Goal: Information Seeking & Learning: Learn about a topic

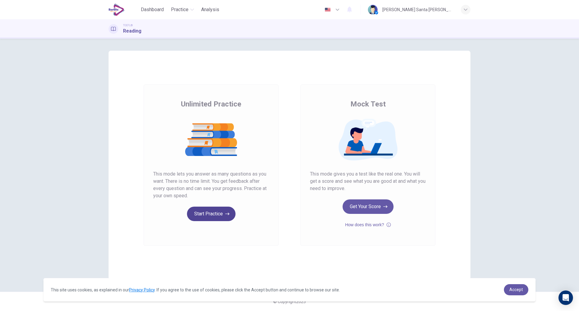
click at [210, 216] on button "Start Practice" at bounding box center [211, 214] width 49 height 14
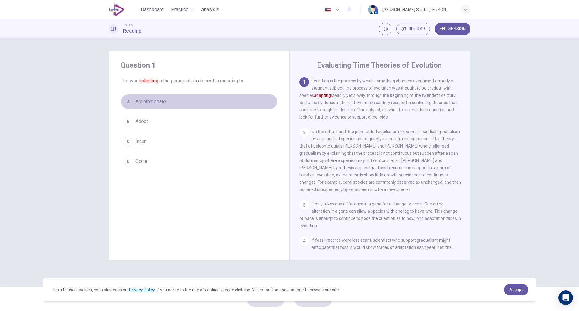
click at [126, 101] on div "A" at bounding box center [128, 102] width 10 height 10
click at [219, 101] on button "A Accommodate" at bounding box center [199, 101] width 157 height 15
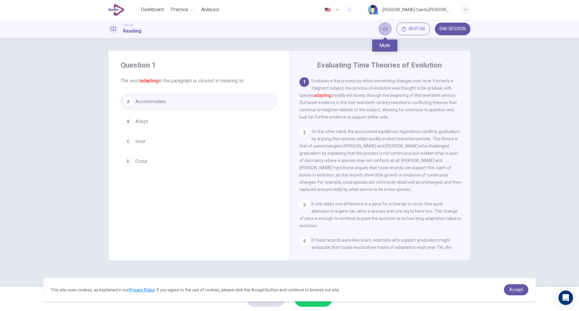
click at [384, 28] on icon "Mute" at bounding box center [385, 29] width 5 height 4
click at [384, 25] on button "Unmute" at bounding box center [385, 29] width 13 height 13
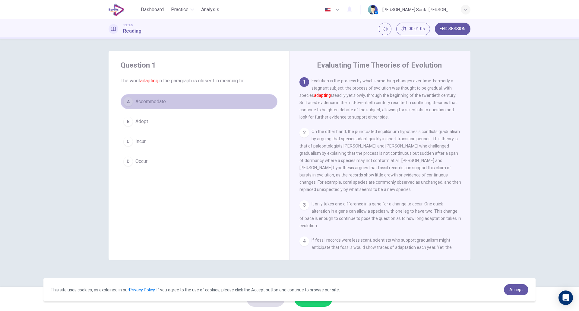
click at [171, 99] on button "A Accommodate" at bounding box center [199, 101] width 157 height 15
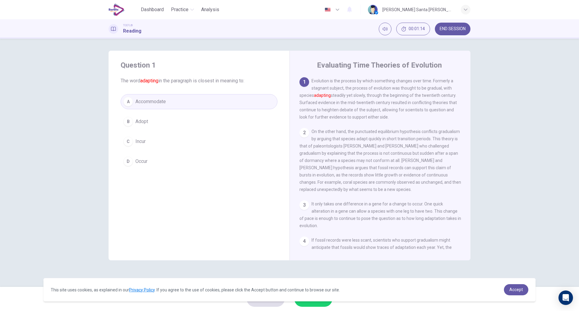
click at [175, 102] on button "A Accommodate" at bounding box center [199, 101] width 157 height 15
click at [147, 122] on span "Adopt" at bounding box center [141, 121] width 13 height 7
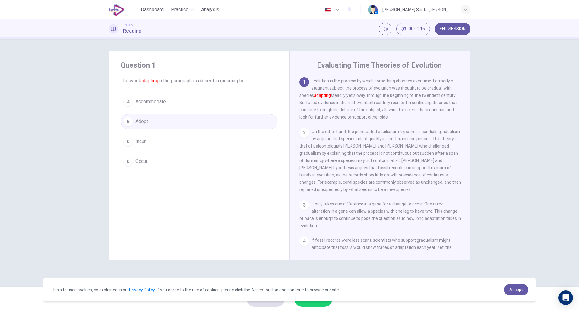
click at [152, 138] on button "C Incur" at bounding box center [199, 141] width 157 height 15
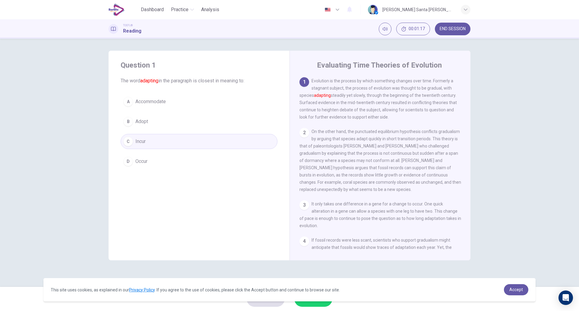
click at [153, 164] on button "D Occur" at bounding box center [199, 161] width 157 height 15
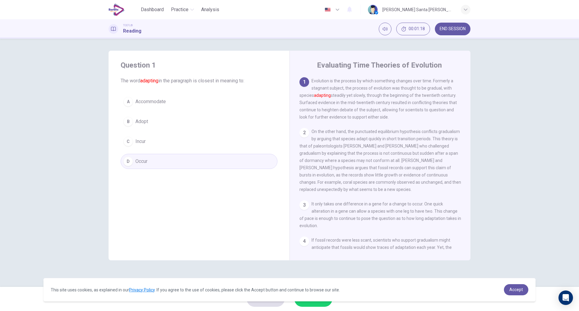
click at [178, 100] on button "A Accommodate" at bounding box center [199, 101] width 157 height 15
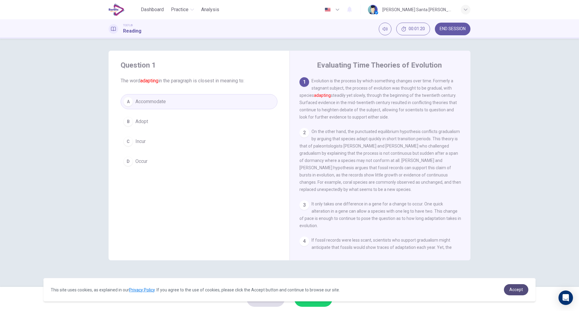
click at [517, 291] on span "Accept" at bounding box center [516, 289] width 14 height 5
click at [518, 289] on span "Accept" at bounding box center [516, 289] width 14 height 5
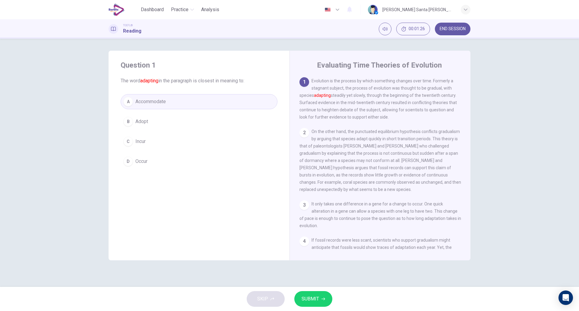
click at [306, 298] on span "SUBMIT" at bounding box center [310, 299] width 17 height 8
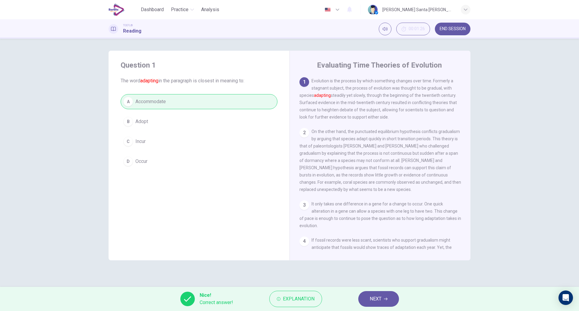
click at [382, 298] on span "NEXT" at bounding box center [376, 299] width 12 height 8
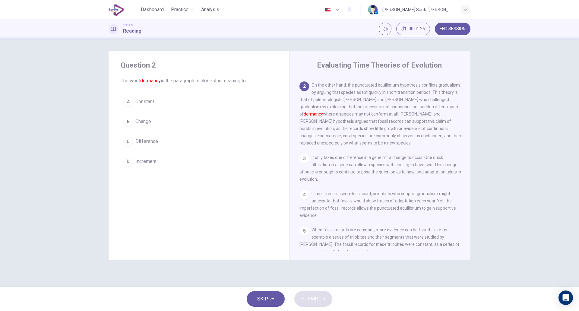
scroll to position [52, 0]
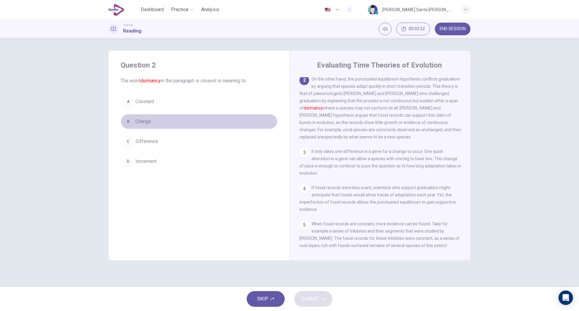
click at [128, 121] on div "B" at bounding box center [128, 122] width 10 height 10
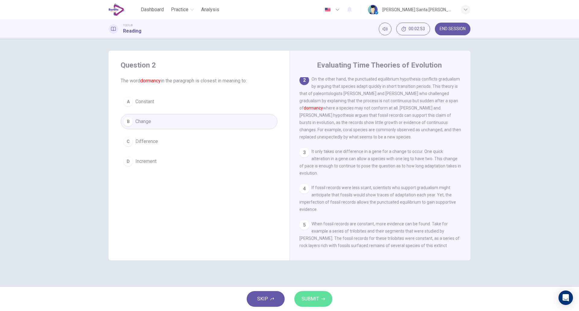
click at [316, 299] on span "SUBMIT" at bounding box center [310, 299] width 17 height 8
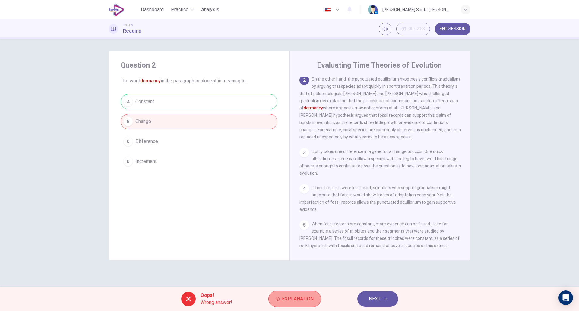
click at [288, 301] on span "Explanation" at bounding box center [298, 299] width 32 height 8
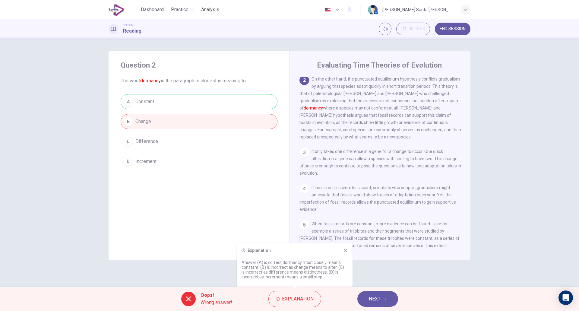
click at [345, 251] on icon at bounding box center [345, 250] width 5 height 5
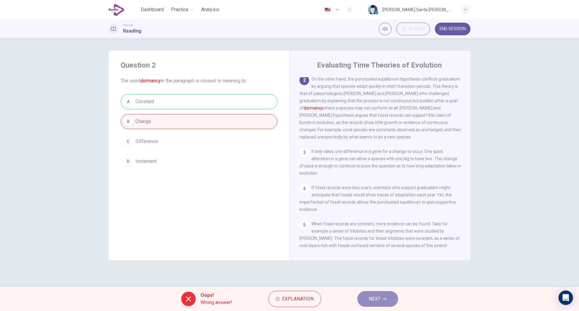
click at [381, 301] on button "NEXT" at bounding box center [377, 299] width 41 height 16
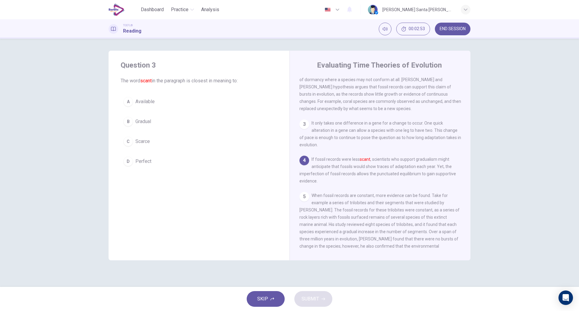
scroll to position [82, 0]
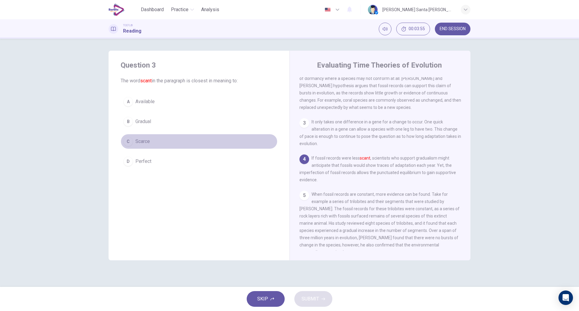
click at [127, 141] on div "C" at bounding box center [128, 142] width 10 height 10
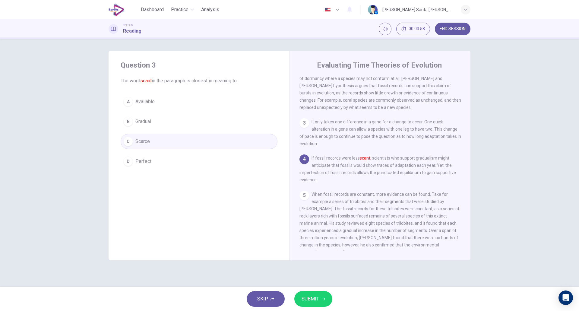
click at [309, 298] on span "SUBMIT" at bounding box center [310, 299] width 17 height 8
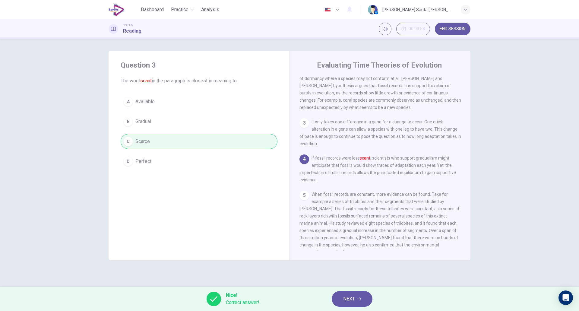
click at [349, 300] on span "NEXT" at bounding box center [349, 299] width 12 height 8
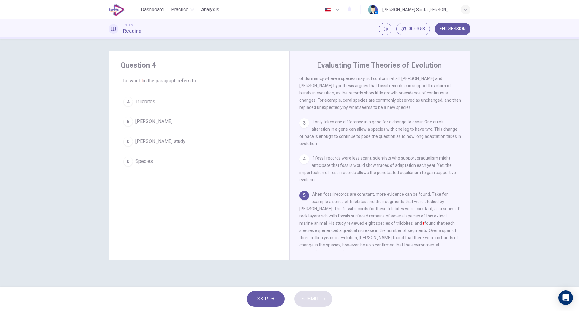
scroll to position [157, 0]
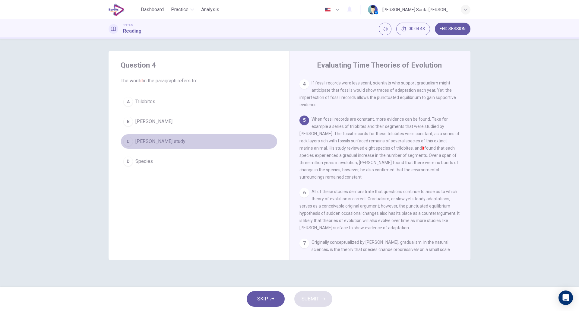
click at [130, 141] on div "C" at bounding box center [128, 142] width 10 height 10
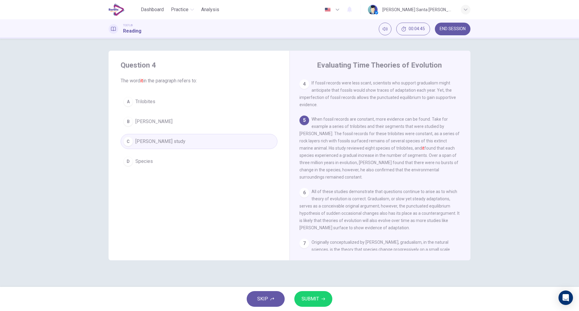
click at [319, 297] on button "SUBMIT" at bounding box center [313, 299] width 38 height 16
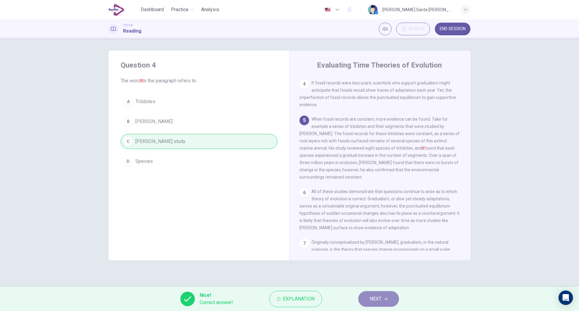
click at [380, 297] on span "NEXT" at bounding box center [376, 299] width 12 height 8
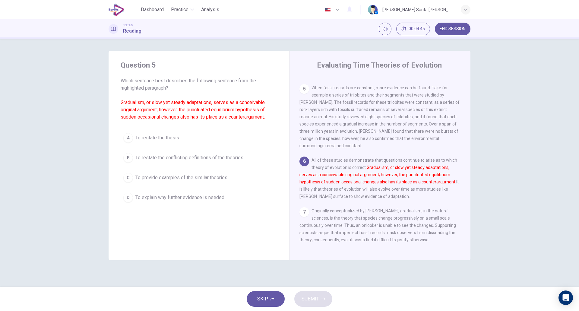
scroll to position [202, 0]
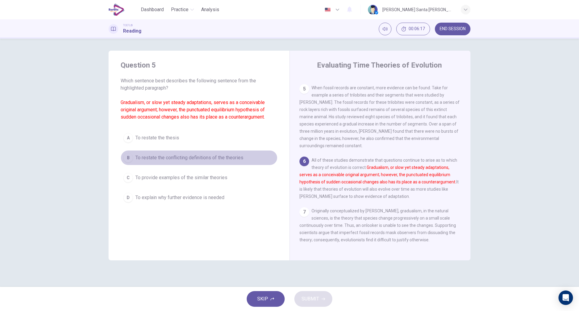
click at [135, 157] on button "B To restate the conflicting definitions of the theories" at bounding box center [199, 157] width 157 height 15
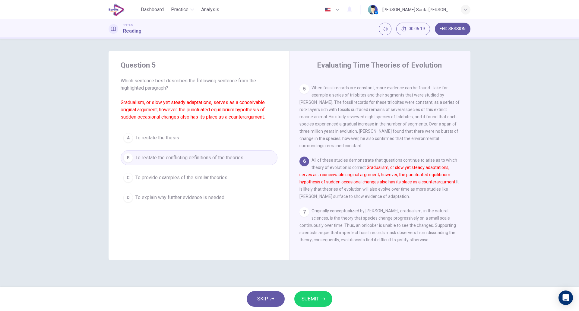
click at [315, 301] on span "SUBMIT" at bounding box center [310, 299] width 17 height 8
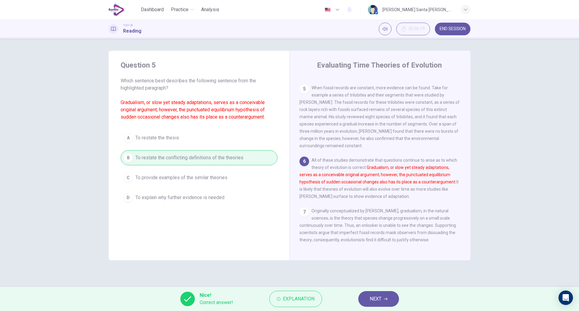
click at [377, 301] on span "NEXT" at bounding box center [376, 299] width 12 height 8
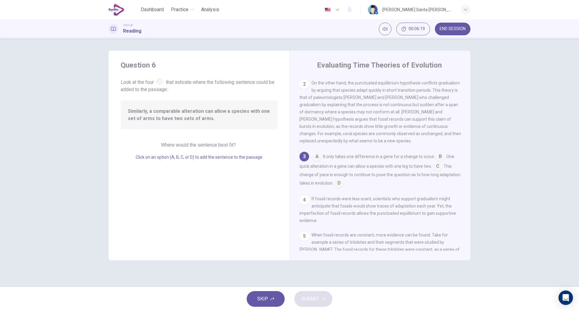
scroll to position [51, 0]
click at [438, 170] on input at bounding box center [438, 165] width 10 height 10
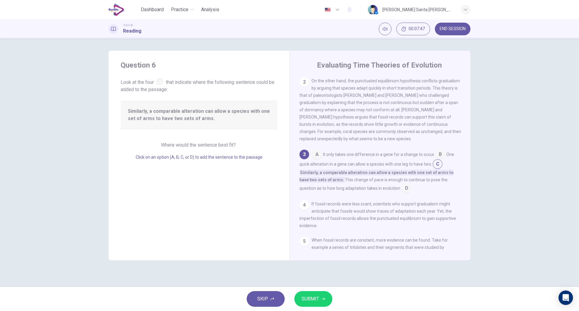
click at [314, 298] on span "SUBMIT" at bounding box center [310, 299] width 17 height 8
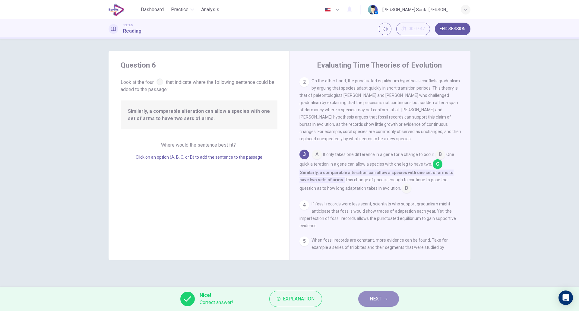
click at [375, 299] on span "NEXT" at bounding box center [376, 299] width 12 height 8
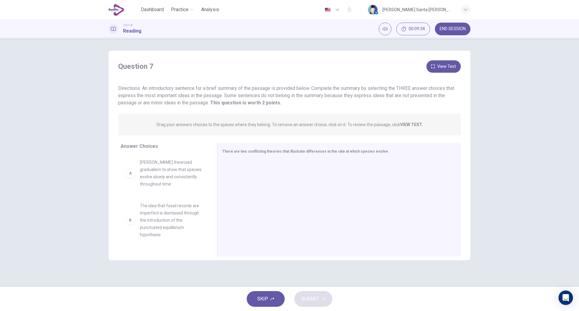
scroll to position [0, 0]
drag, startPoint x: 160, startPoint y: 174, endPoint x: 158, endPoint y: 170, distance: 4.6
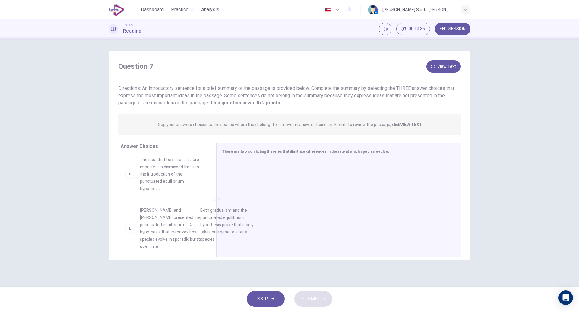
scroll to position [49, 0]
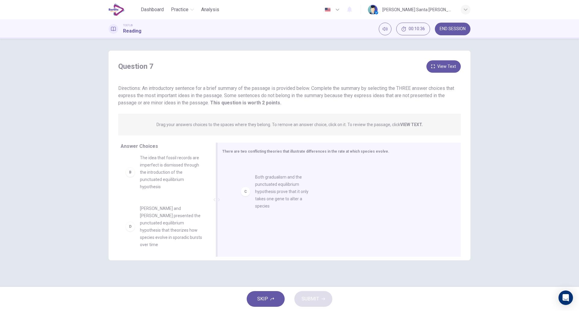
drag, startPoint x: 153, startPoint y: 228, endPoint x: 272, endPoint y: 195, distance: 122.9
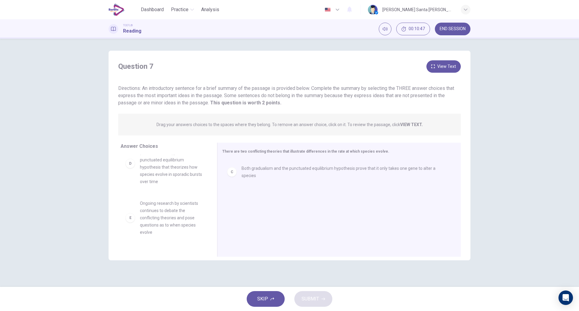
scroll to position [113, 0]
drag, startPoint x: 164, startPoint y: 218, endPoint x: 272, endPoint y: 215, distance: 108.3
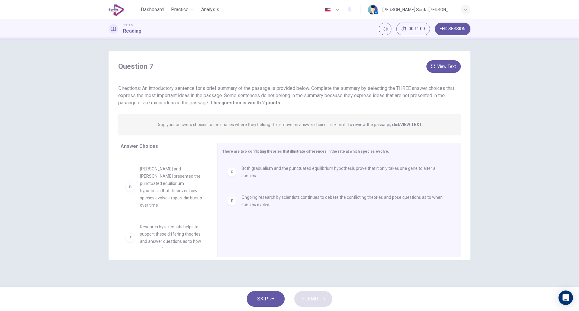
scroll to position [98, 0]
click at [446, 66] on button "View Text" at bounding box center [444, 66] width 34 height 12
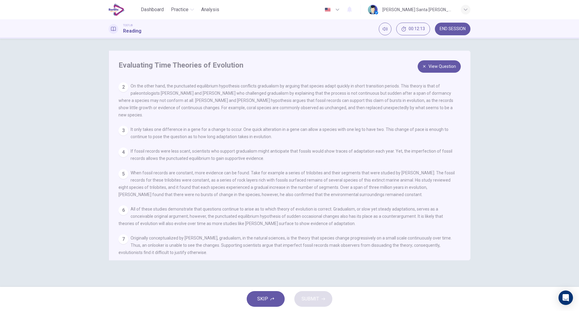
scroll to position [36, 0]
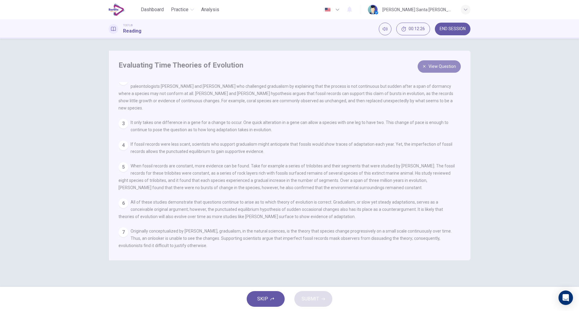
click at [445, 65] on button "View Question" at bounding box center [439, 66] width 43 height 12
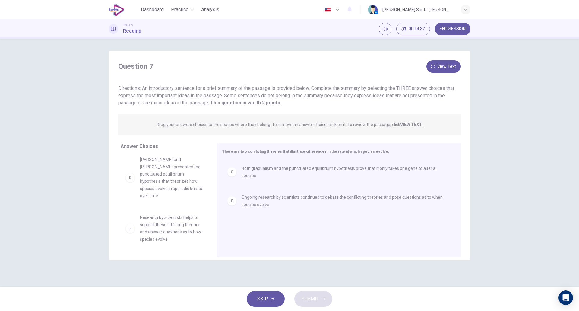
click at [445, 65] on button "View Text" at bounding box center [444, 66] width 34 height 12
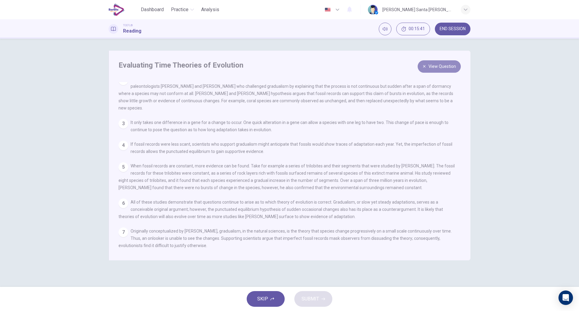
click at [443, 64] on button "View Question" at bounding box center [439, 66] width 43 height 12
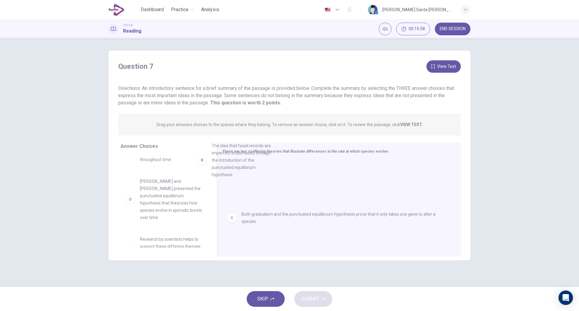
scroll to position [25, 0]
drag, startPoint x: 131, startPoint y: 197, endPoint x: 226, endPoint y: 182, distance: 95.9
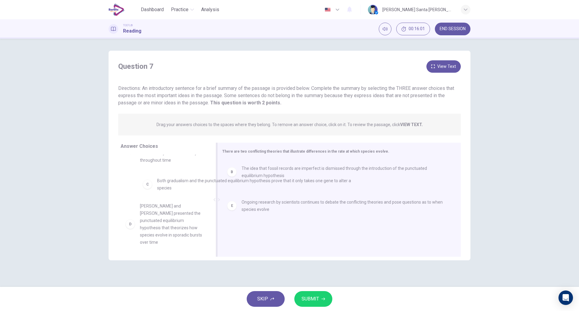
drag, startPoint x: 233, startPoint y: 203, endPoint x: 145, endPoint y: 186, distance: 89.7
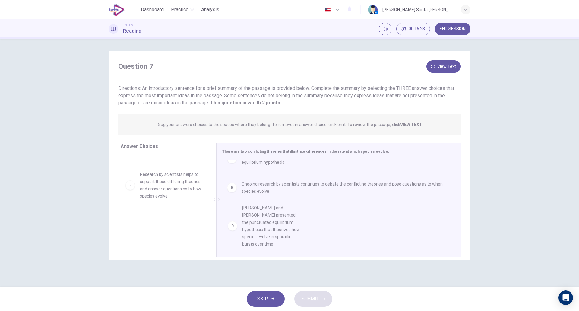
scroll to position [14, 0]
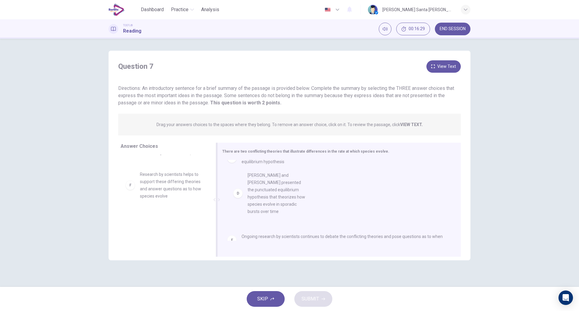
drag, startPoint x: 131, startPoint y: 202, endPoint x: 240, endPoint y: 195, distance: 109.4
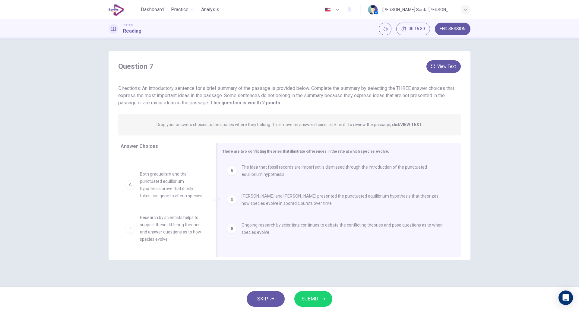
scroll to position [40, 0]
drag, startPoint x: 208, startPoint y: 203, endPoint x: 202, endPoint y: 230, distance: 27.3
click at [207, 225] on div "A [PERSON_NAME] theorized gradualism to show that species evolve slowly and con…" at bounding box center [167, 201] width 92 height 93
click at [313, 300] on span "SUBMIT" at bounding box center [310, 299] width 17 height 8
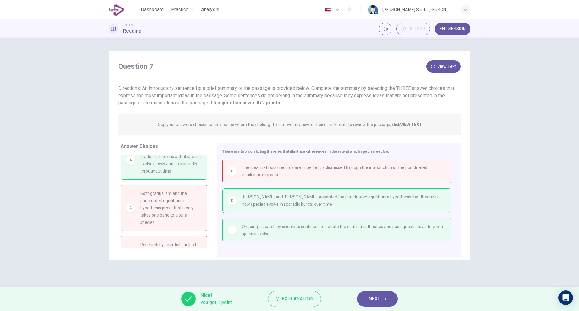
scroll to position [0, 0]
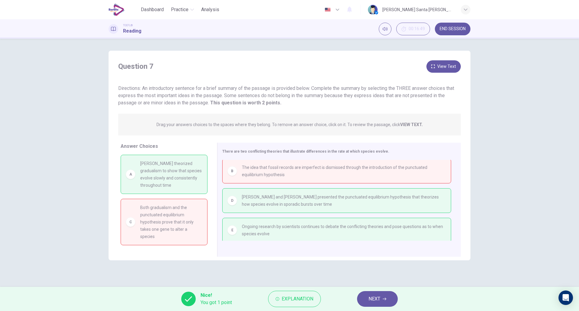
click at [382, 300] on button "NEXT" at bounding box center [377, 299] width 41 height 16
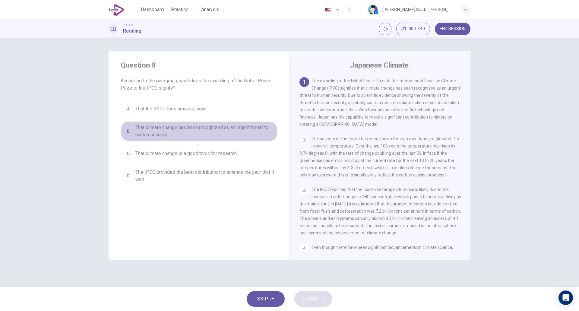
click at [129, 131] on div "B" at bounding box center [128, 131] width 10 height 10
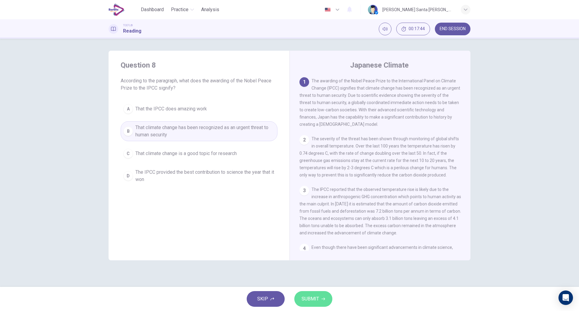
click at [320, 300] on button "SUBMIT" at bounding box center [313, 299] width 38 height 16
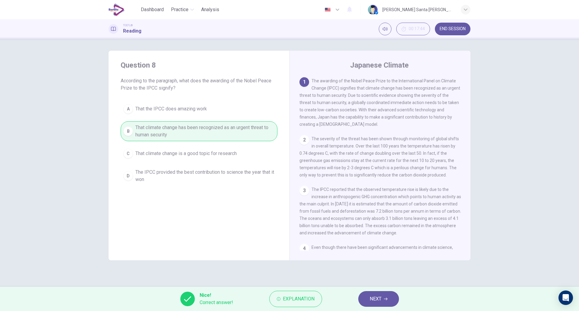
click at [388, 297] on button "NEXT" at bounding box center [378, 299] width 41 height 16
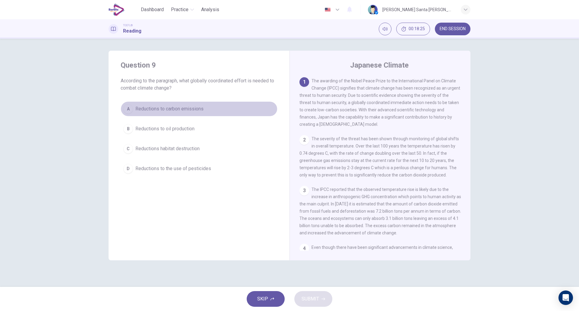
click at [127, 107] on div "A" at bounding box center [128, 109] width 10 height 10
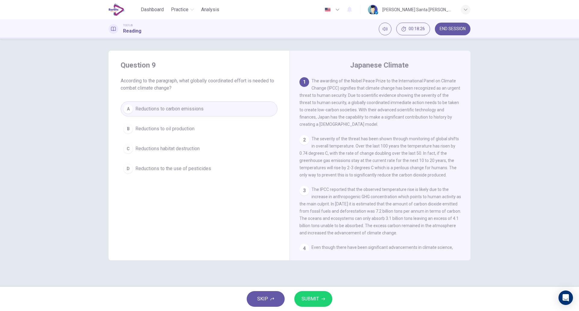
click at [322, 302] on button "SUBMIT" at bounding box center [313, 299] width 38 height 16
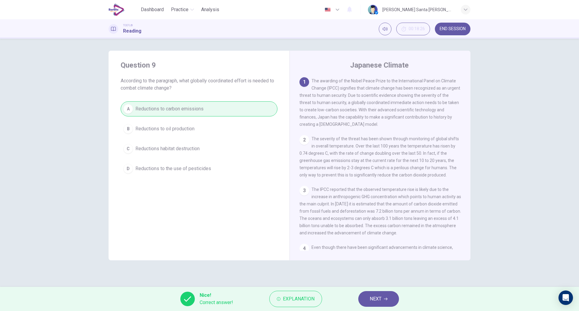
click at [385, 301] on button "NEXT" at bounding box center [378, 299] width 41 height 16
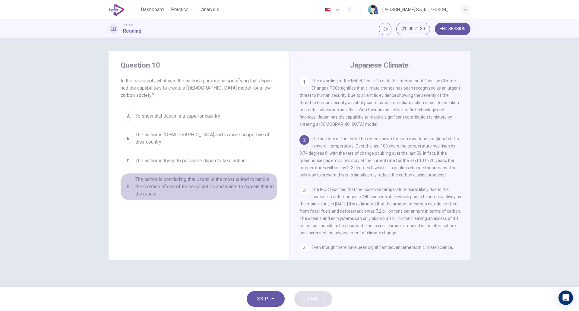
click at [131, 182] on div "D" at bounding box center [128, 187] width 10 height 10
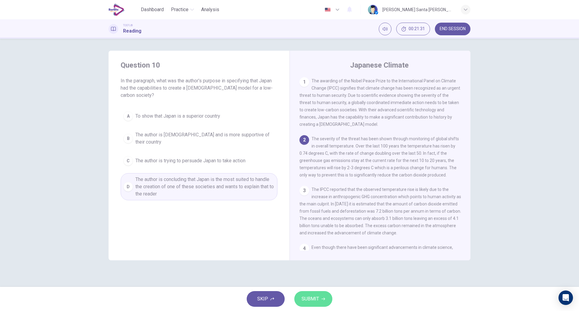
click at [314, 300] on span "SUBMIT" at bounding box center [310, 299] width 17 height 8
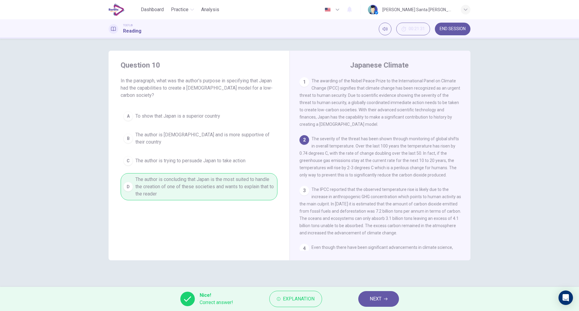
click at [379, 299] on span "NEXT" at bounding box center [376, 299] width 12 height 8
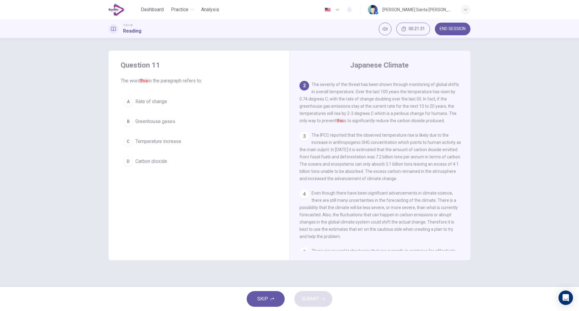
scroll to position [60, 0]
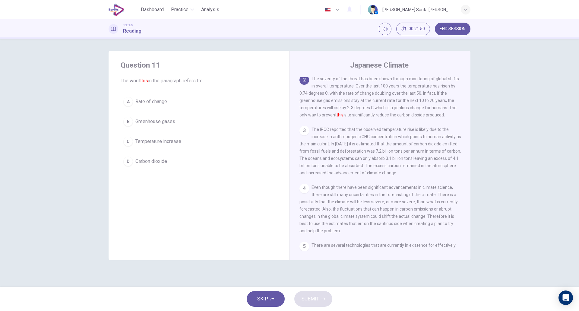
drag, startPoint x: 129, startPoint y: 141, endPoint x: 135, endPoint y: 145, distance: 7.2
click at [129, 141] on div "C" at bounding box center [128, 142] width 10 height 10
click at [307, 295] on span "SUBMIT" at bounding box center [310, 299] width 17 height 8
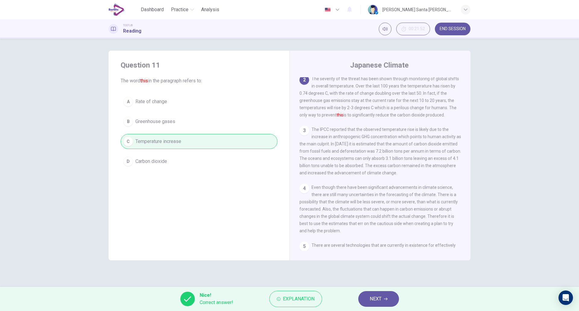
click at [387, 303] on button "NEXT" at bounding box center [378, 299] width 41 height 16
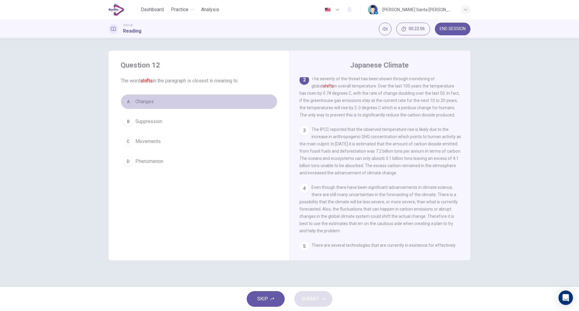
click at [131, 97] on div "A" at bounding box center [128, 102] width 10 height 10
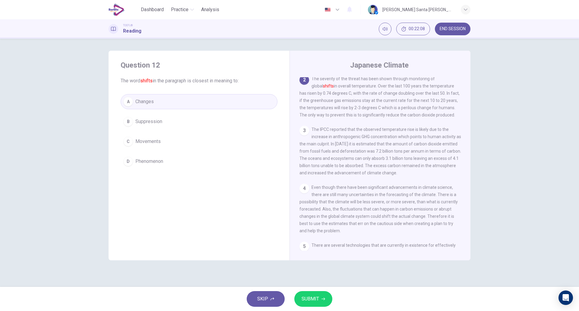
click at [316, 298] on span "SUBMIT" at bounding box center [310, 299] width 17 height 8
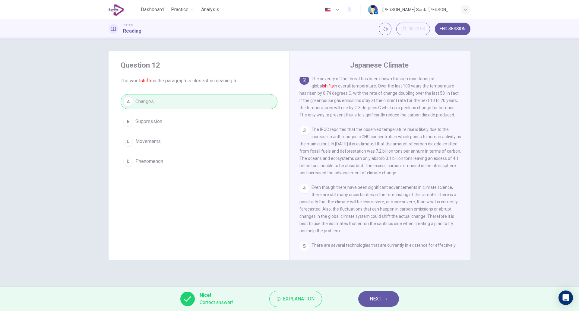
drag, startPoint x: 379, startPoint y: 300, endPoint x: 373, endPoint y: 296, distance: 7.1
click at [379, 300] on span "NEXT" at bounding box center [376, 299] width 12 height 8
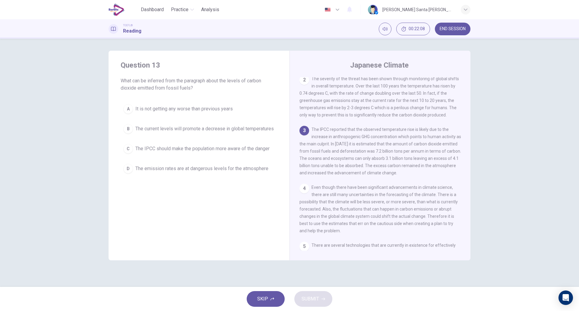
scroll to position [0, 0]
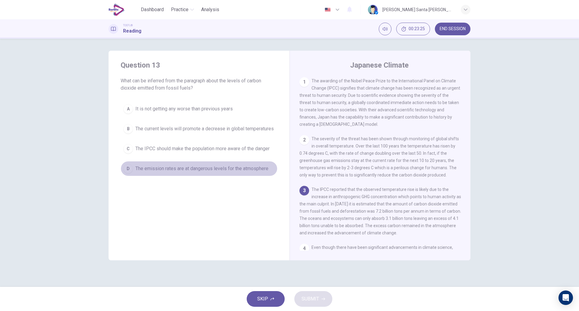
click at [127, 173] on div "D" at bounding box center [128, 169] width 10 height 10
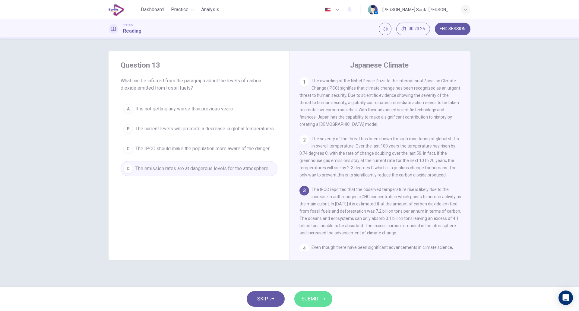
click at [322, 301] on button "SUBMIT" at bounding box center [313, 299] width 38 height 16
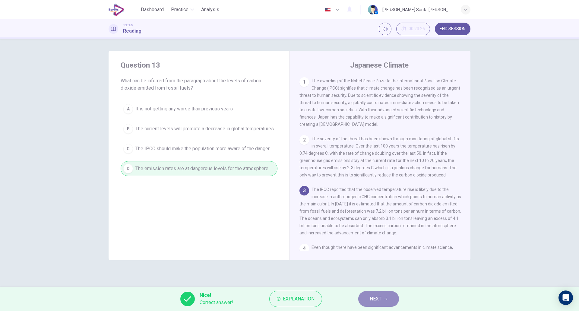
click at [379, 298] on span "NEXT" at bounding box center [376, 299] width 12 height 8
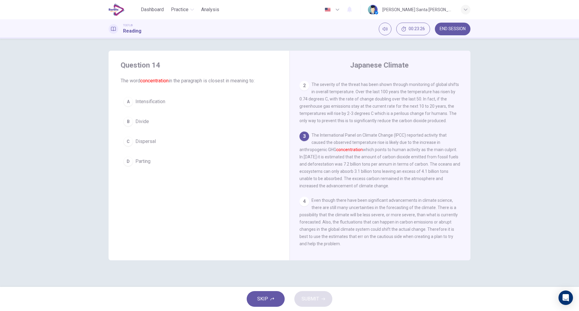
scroll to position [60, 0]
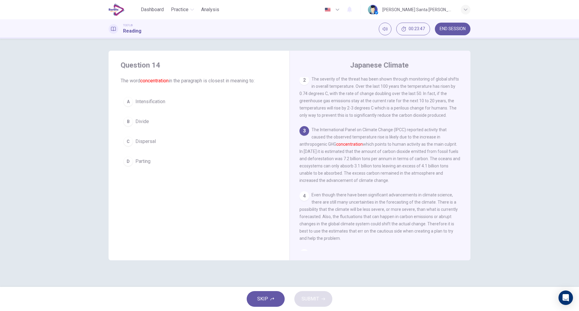
click at [129, 102] on div "A" at bounding box center [128, 102] width 10 height 10
click at [308, 299] on span "SUBMIT" at bounding box center [310, 299] width 17 height 8
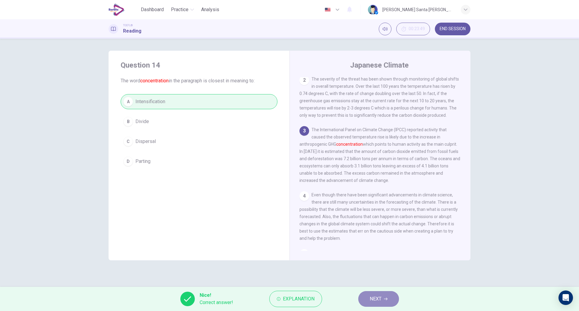
click at [386, 300] on icon "button" at bounding box center [386, 299] width 4 height 4
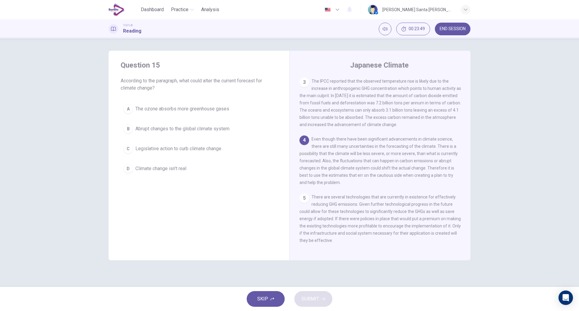
scroll to position [112, 0]
click at [128, 129] on div "B" at bounding box center [128, 129] width 10 height 10
click at [316, 303] on button "SUBMIT" at bounding box center [313, 299] width 38 height 16
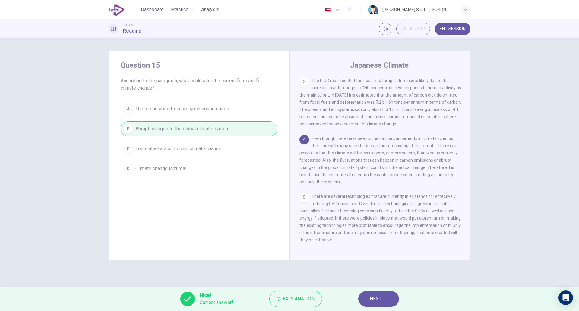
click at [386, 299] on icon "button" at bounding box center [386, 299] width 4 height 4
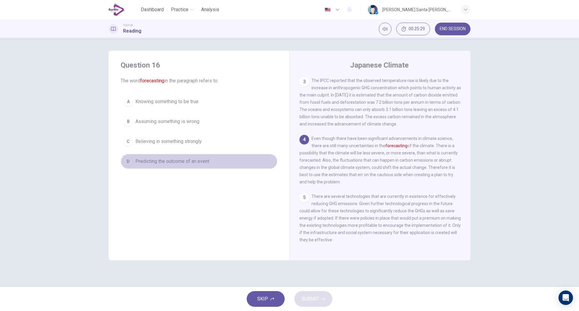
click at [131, 162] on div "D" at bounding box center [128, 162] width 10 height 10
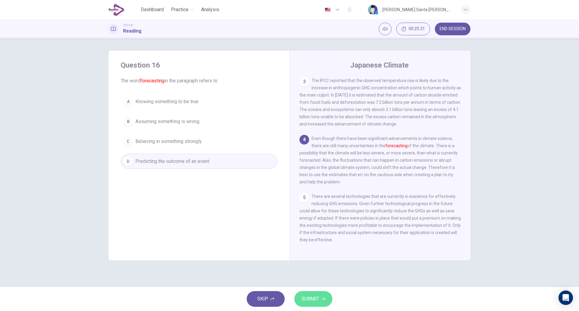
click at [322, 298] on icon "button" at bounding box center [324, 299] width 4 height 4
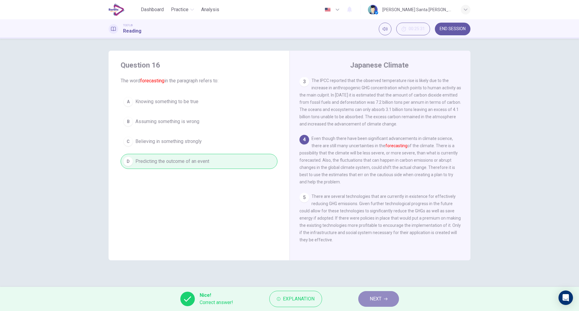
click at [381, 300] on span "NEXT" at bounding box center [376, 299] width 12 height 8
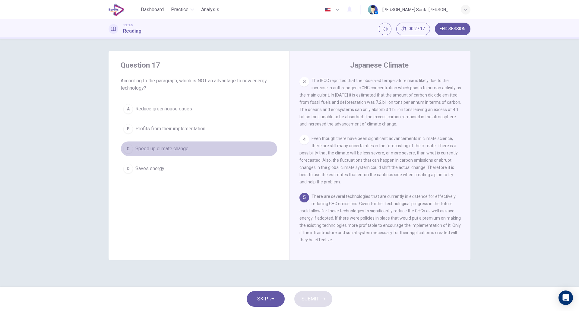
click at [128, 148] on div "C" at bounding box center [128, 149] width 10 height 10
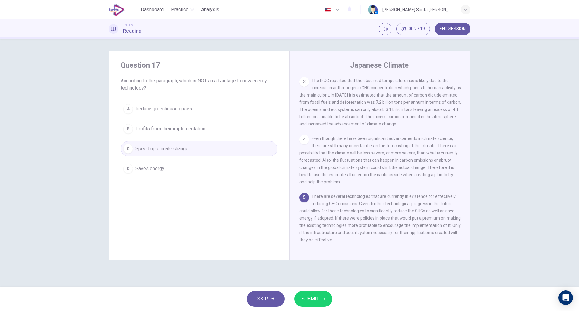
drag, startPoint x: 314, startPoint y: 295, endPoint x: 309, endPoint y: 274, distance: 21.7
click at [314, 295] on span "SUBMIT" at bounding box center [310, 299] width 17 height 8
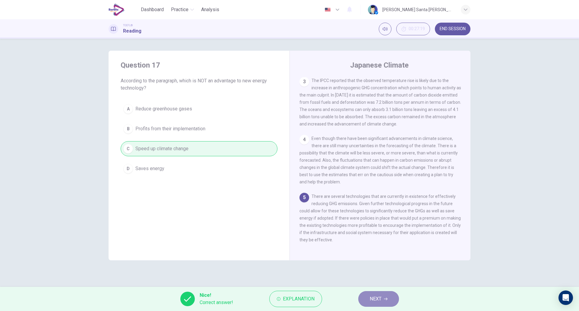
click at [382, 297] on span "NEXT" at bounding box center [376, 299] width 12 height 8
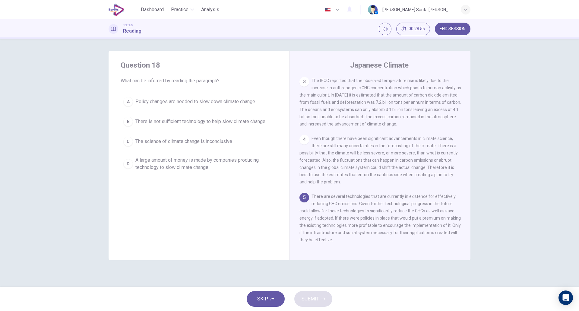
click at [129, 100] on div "A" at bounding box center [128, 102] width 10 height 10
click at [310, 294] on button "SUBMIT" at bounding box center [313, 299] width 38 height 16
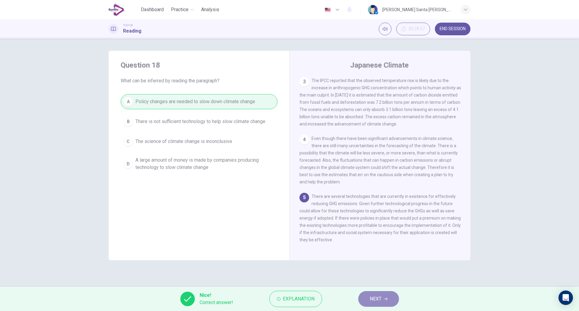
click at [383, 299] on button "NEXT" at bounding box center [378, 299] width 41 height 16
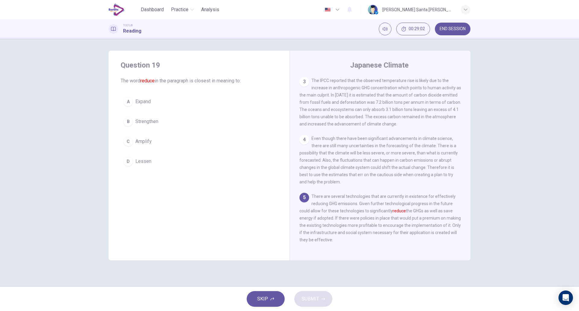
click at [129, 160] on div "D" at bounding box center [128, 162] width 10 height 10
click at [320, 300] on button "SUBMIT" at bounding box center [313, 299] width 38 height 16
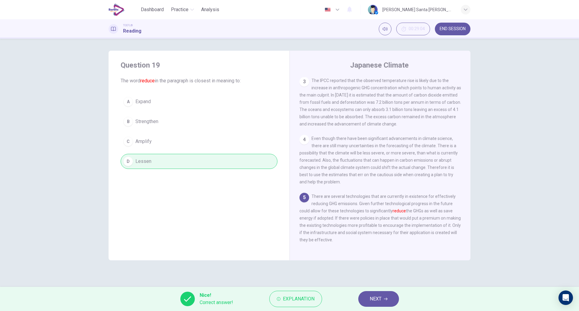
drag, startPoint x: 379, startPoint y: 300, endPoint x: 369, endPoint y: 292, distance: 12.7
click at [379, 300] on span "NEXT" at bounding box center [376, 299] width 12 height 8
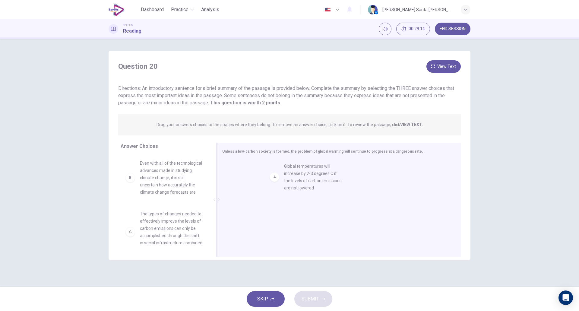
drag, startPoint x: 173, startPoint y: 169, endPoint x: 319, endPoint y: 173, distance: 146.0
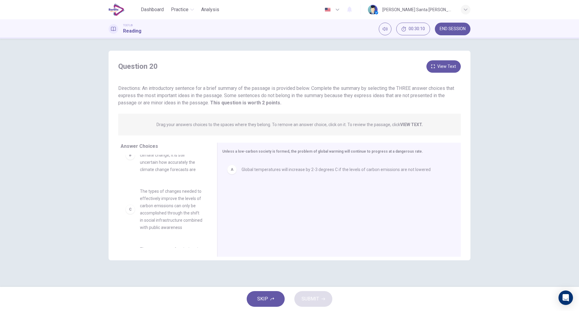
scroll to position [28, 0]
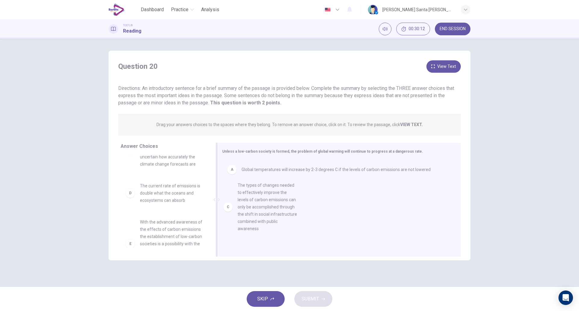
drag, startPoint x: 166, startPoint y: 213, endPoint x: 268, endPoint y: 205, distance: 102.9
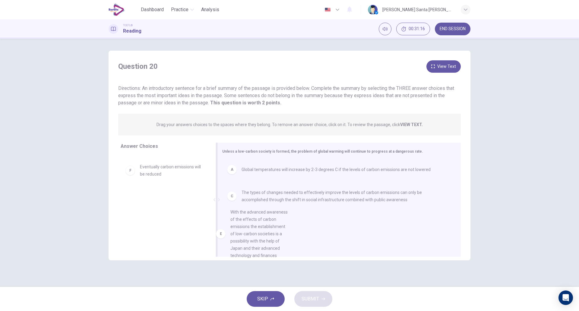
scroll to position [23, 0]
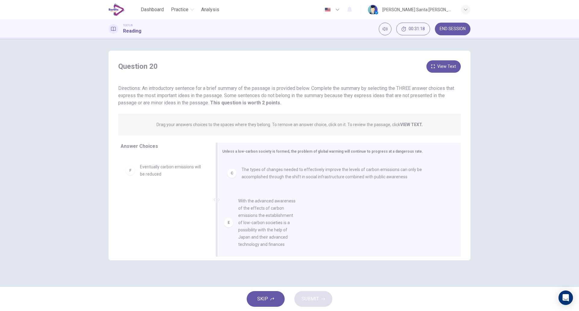
drag, startPoint x: 172, startPoint y: 188, endPoint x: 272, endPoint y: 225, distance: 107.0
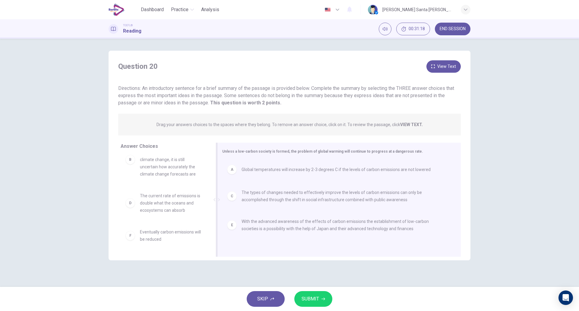
scroll to position [25, 0]
click at [323, 296] on button "SUBMIT" at bounding box center [313, 299] width 38 height 16
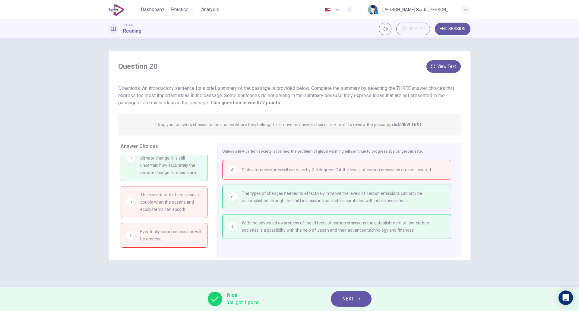
scroll to position [0, 0]
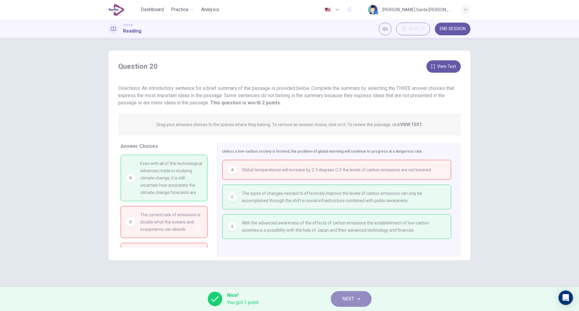
drag, startPoint x: 350, startPoint y: 300, endPoint x: 343, endPoint y: 291, distance: 11.0
click at [350, 300] on span "NEXT" at bounding box center [348, 299] width 12 height 8
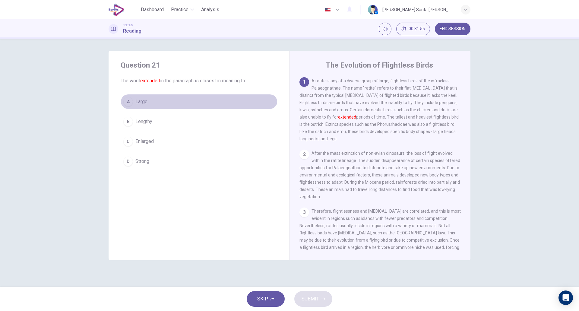
click at [127, 100] on div "A" at bounding box center [128, 102] width 10 height 10
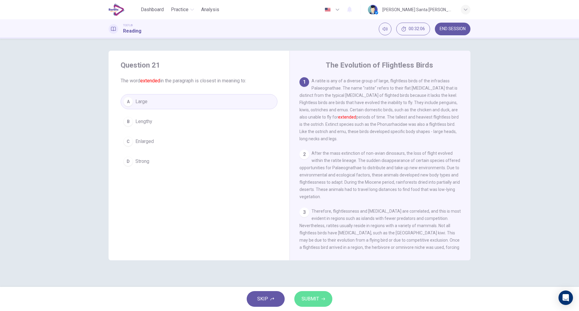
click at [318, 297] on span "SUBMIT" at bounding box center [310, 299] width 17 height 8
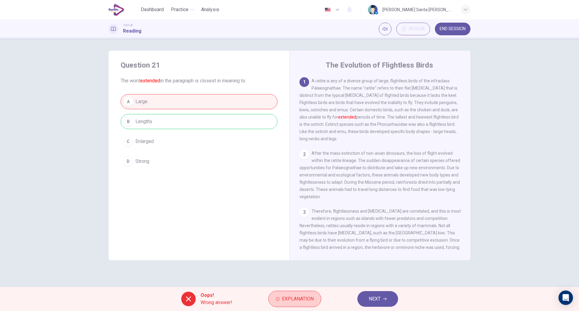
click at [290, 301] on span "Explanation" at bounding box center [298, 299] width 32 height 8
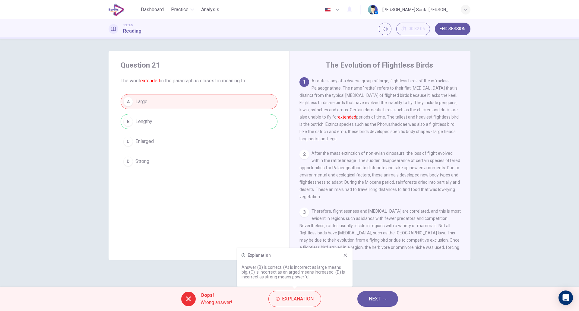
click at [379, 299] on span "NEXT" at bounding box center [375, 299] width 12 height 8
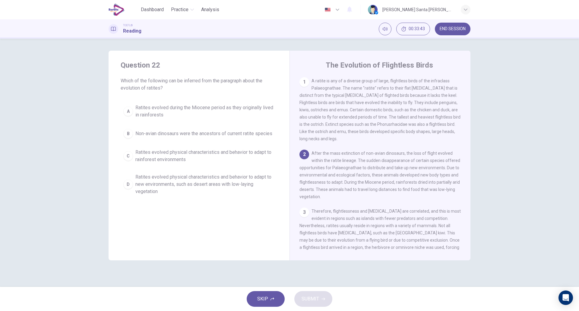
click at [131, 112] on div "A" at bounding box center [128, 111] width 10 height 10
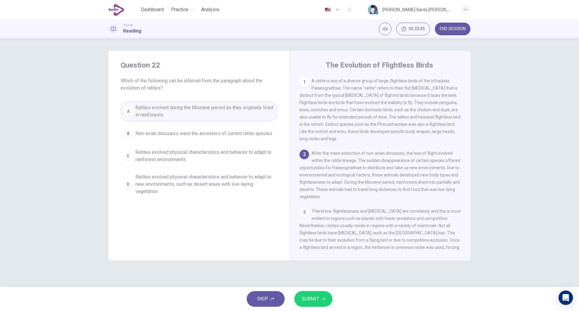
click at [312, 298] on span "SUBMIT" at bounding box center [310, 299] width 17 height 8
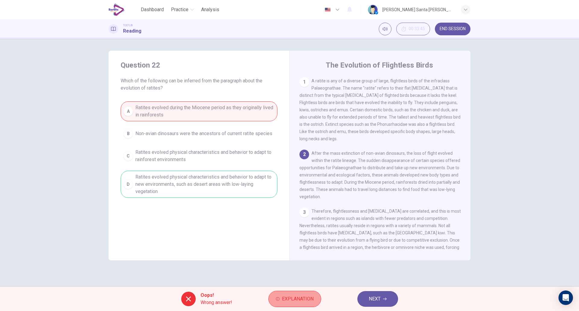
click at [298, 297] on span "Explanation" at bounding box center [298, 299] width 32 height 8
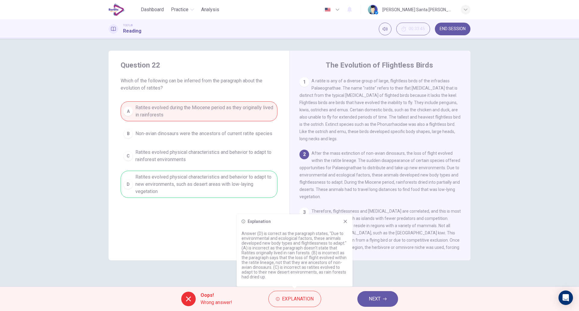
click at [344, 219] on icon at bounding box center [345, 221] width 5 height 5
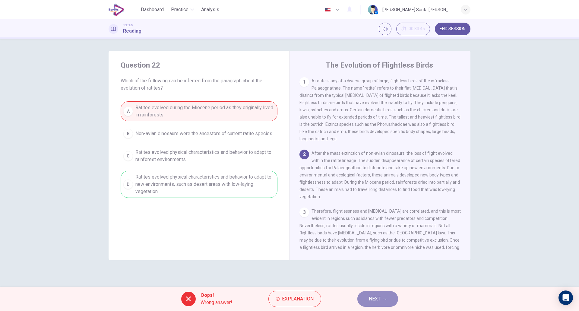
click at [384, 299] on icon "button" at bounding box center [385, 299] width 4 height 4
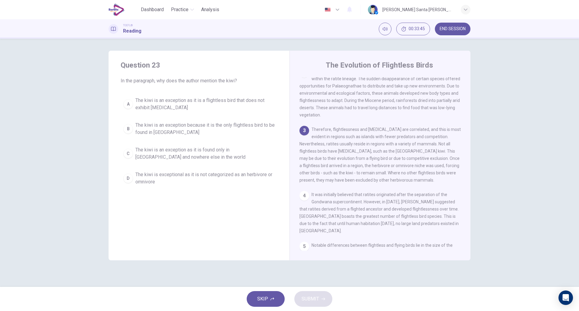
scroll to position [82, 0]
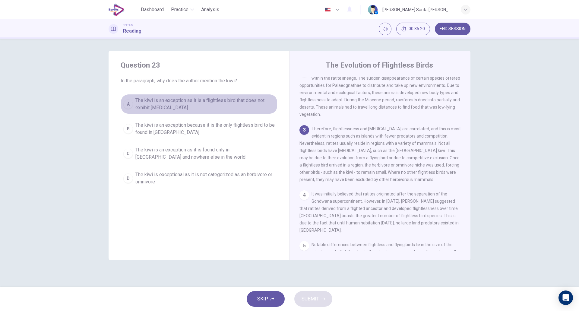
click at [129, 102] on div "A" at bounding box center [128, 104] width 10 height 10
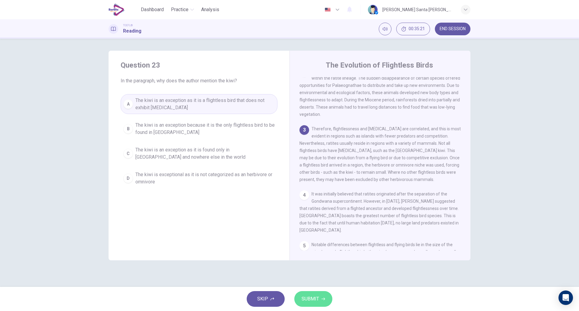
drag, startPoint x: 316, startPoint y: 299, endPoint x: 314, endPoint y: 295, distance: 4.6
click at [316, 299] on span "SUBMIT" at bounding box center [310, 299] width 17 height 8
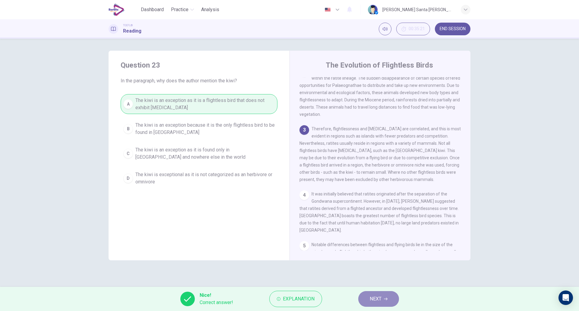
click at [382, 298] on button "NEXT" at bounding box center [378, 299] width 41 height 16
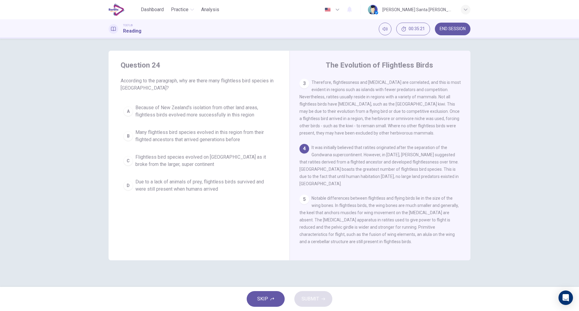
scroll to position [135, 0]
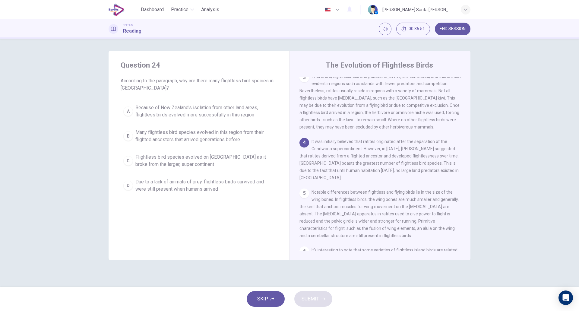
click at [130, 186] on div "D" at bounding box center [128, 186] width 10 height 10
click at [326, 302] on button "SUBMIT" at bounding box center [313, 299] width 38 height 16
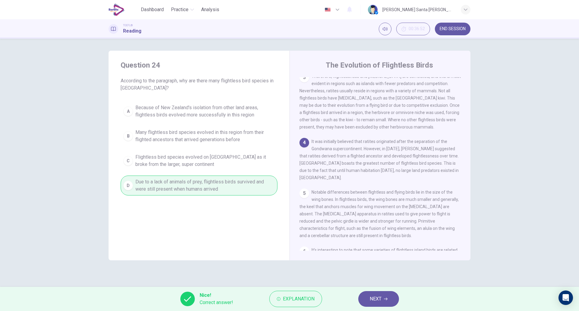
click at [382, 298] on button "NEXT" at bounding box center [378, 299] width 41 height 16
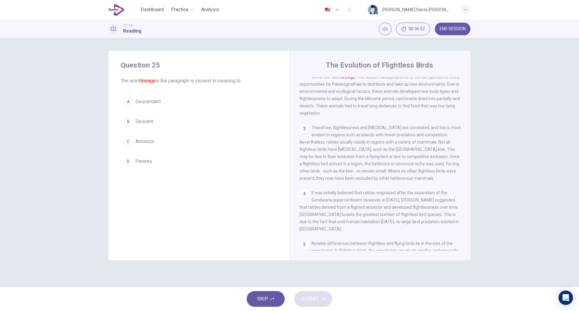
scroll to position [75, 0]
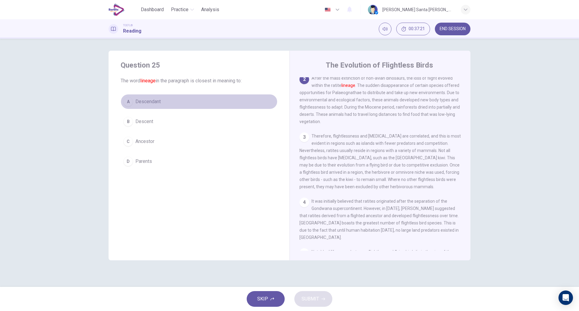
click at [129, 101] on div "A" at bounding box center [128, 102] width 10 height 10
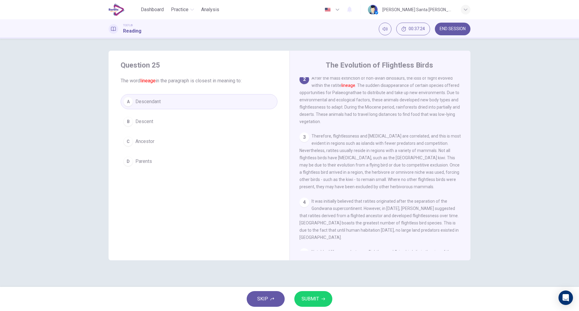
click at [318, 298] on span "SUBMIT" at bounding box center [310, 299] width 17 height 8
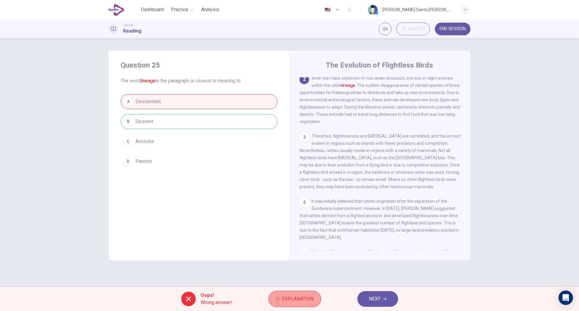
click at [297, 298] on span "Explanation" at bounding box center [298, 299] width 32 height 8
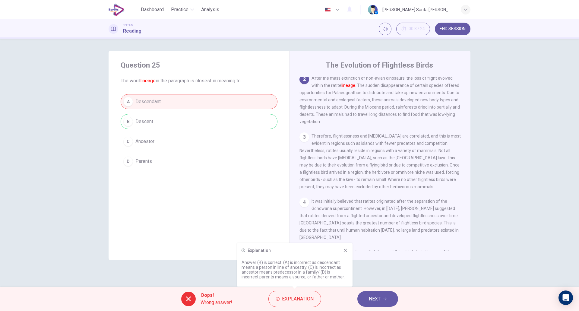
click at [382, 301] on button "NEXT" at bounding box center [377, 299] width 41 height 16
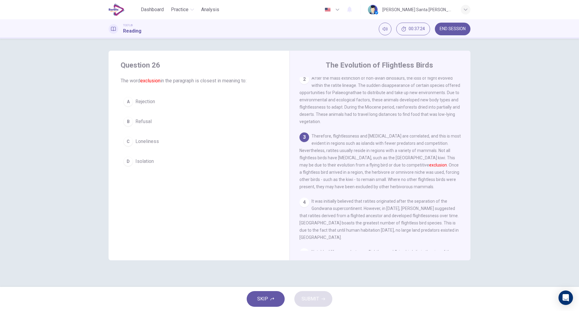
scroll to position [82, 0]
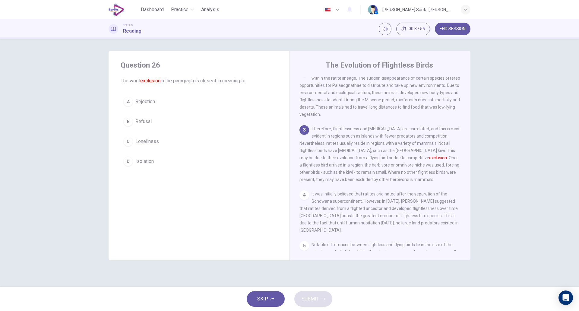
click at [130, 119] on div "B" at bounding box center [128, 122] width 10 height 10
click at [320, 299] on button "SUBMIT" at bounding box center [313, 299] width 38 height 16
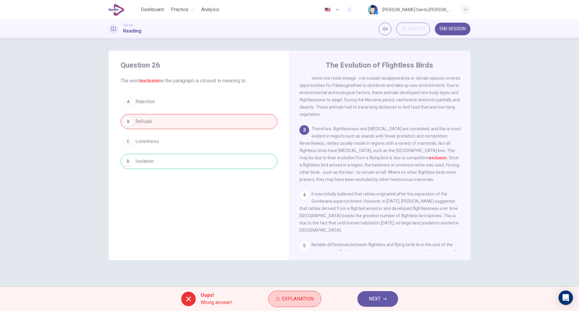
click at [298, 300] on span "Explanation" at bounding box center [298, 299] width 32 height 8
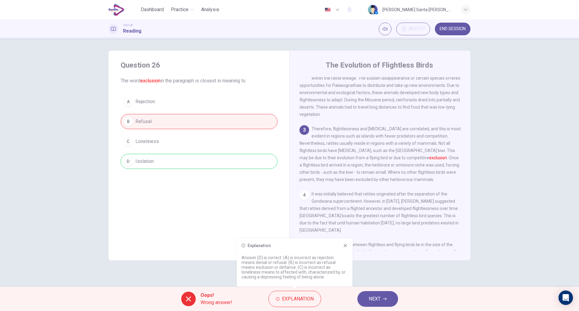
click at [378, 11] on img at bounding box center [373, 10] width 10 height 10
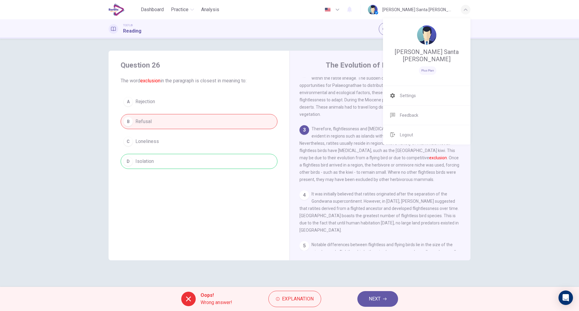
click at [427, 40] on img at bounding box center [426, 34] width 19 height 19
drag, startPoint x: 408, startPoint y: 96, endPoint x: 343, endPoint y: 41, distance: 85.4
click at [408, 96] on span "Settings" at bounding box center [408, 95] width 16 height 7
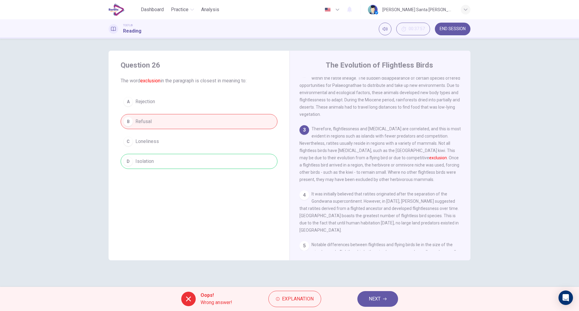
click at [380, 299] on span "NEXT" at bounding box center [375, 299] width 12 height 8
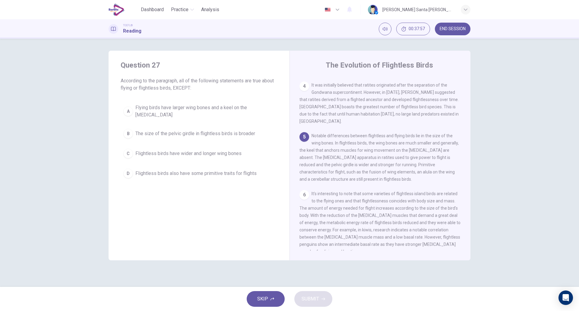
scroll to position [195, 0]
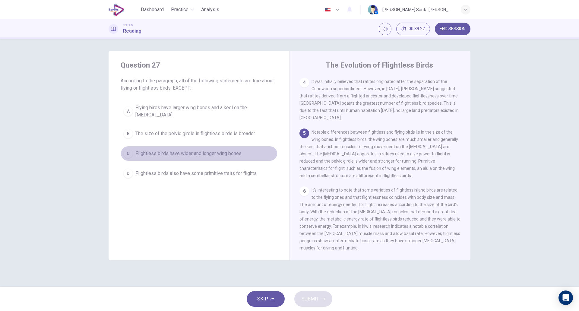
click at [161, 150] on span "Flightless birds have wider and longer wing bones" at bounding box center [188, 153] width 106 height 7
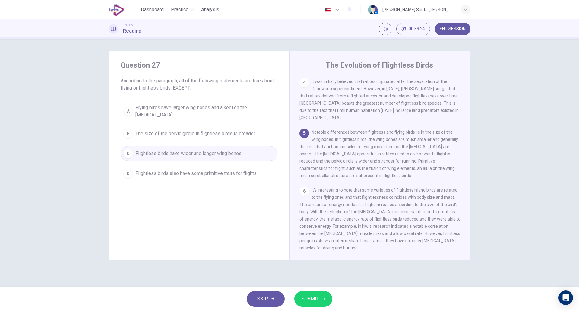
click at [320, 301] on button "SUBMIT" at bounding box center [313, 299] width 38 height 16
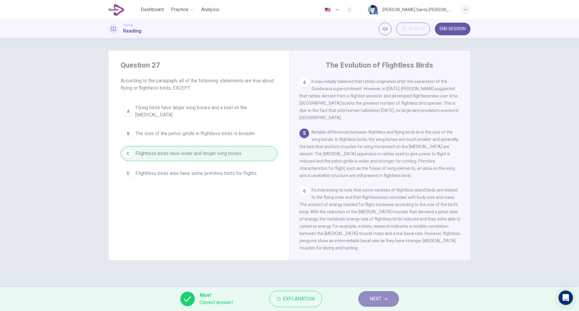
click at [388, 298] on button "NEXT" at bounding box center [378, 299] width 41 height 16
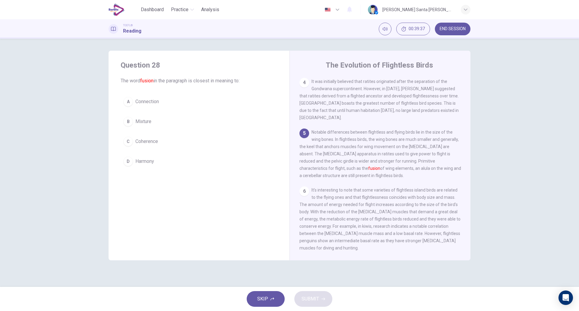
click at [130, 122] on div "B" at bounding box center [128, 122] width 10 height 10
click at [322, 298] on icon "button" at bounding box center [324, 299] width 4 height 4
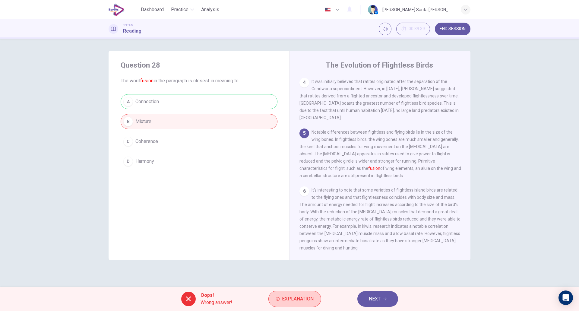
click at [288, 301] on span "Explanation" at bounding box center [298, 299] width 32 height 8
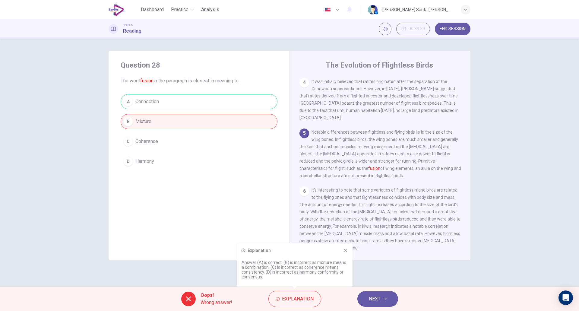
click at [345, 250] on icon at bounding box center [345, 250] width 3 height 3
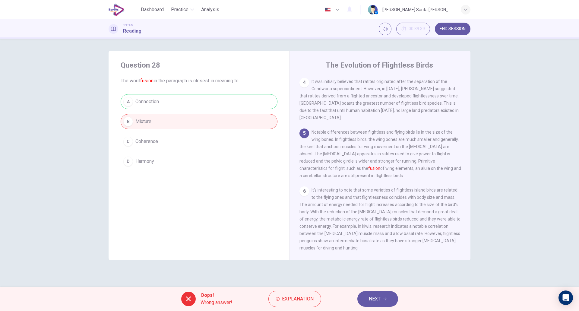
click at [385, 300] on icon "button" at bounding box center [385, 299] width 4 height 4
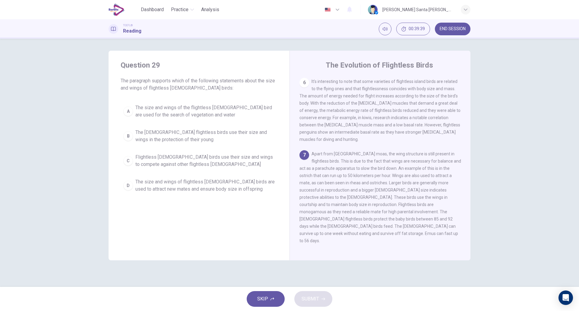
scroll to position [307, 0]
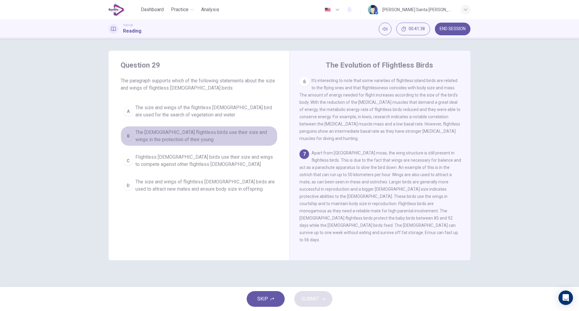
click at [126, 135] on div "B" at bounding box center [128, 136] width 10 height 10
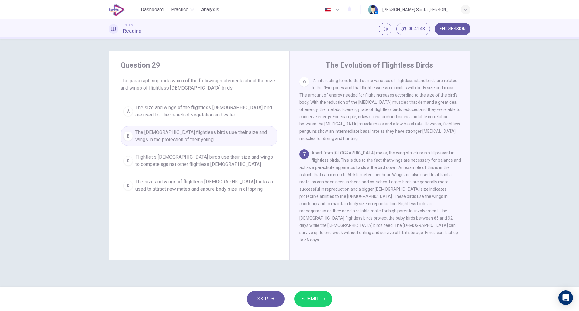
click at [311, 297] on span "SUBMIT" at bounding box center [310, 299] width 17 height 8
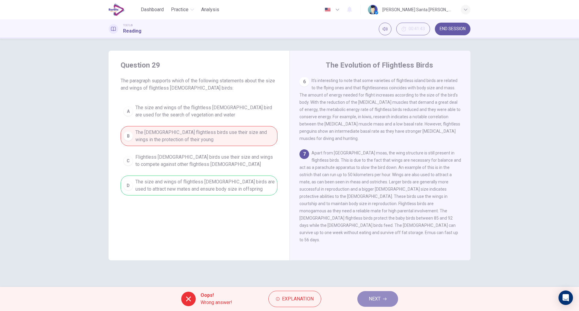
click at [386, 297] on icon "button" at bounding box center [385, 299] width 4 height 4
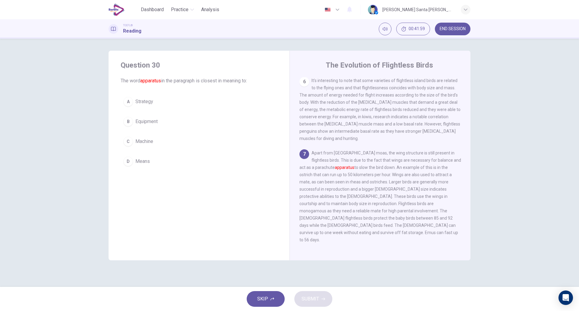
click at [128, 121] on div "B" at bounding box center [128, 122] width 10 height 10
click at [316, 297] on span "SUBMIT" at bounding box center [310, 299] width 17 height 8
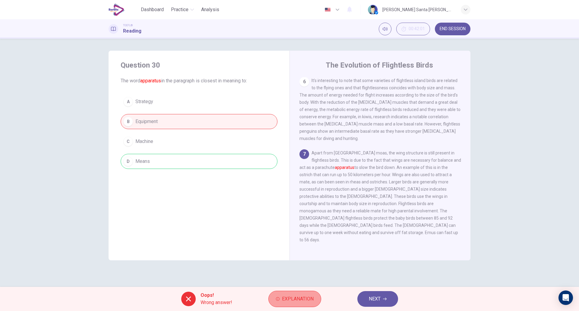
click at [300, 300] on span "Explanation" at bounding box center [298, 299] width 32 height 8
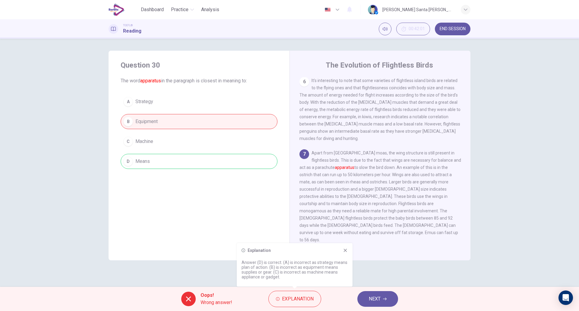
click at [382, 298] on button "NEXT" at bounding box center [377, 299] width 41 height 16
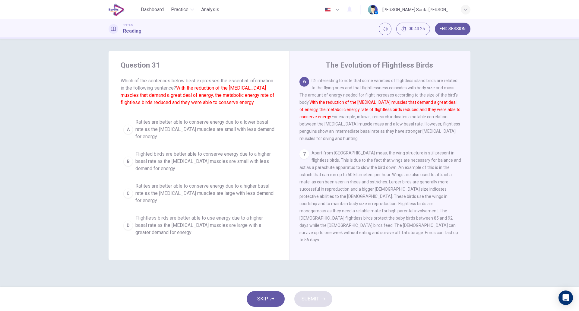
click at [141, 126] on span "Ratites are better able to conserve energy due to a lower basal rate as the [ME…" at bounding box center [204, 130] width 139 height 22
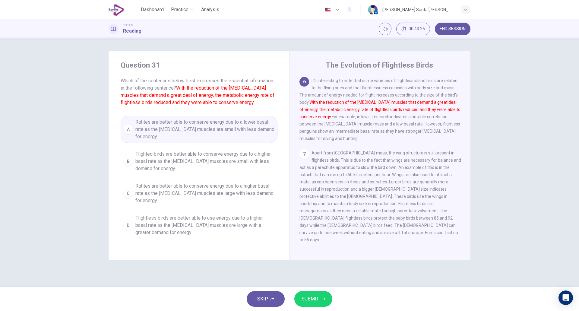
click at [323, 303] on button "SUBMIT" at bounding box center [313, 299] width 38 height 16
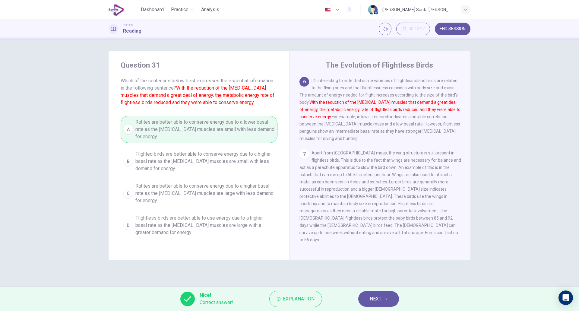
click at [387, 298] on icon "button" at bounding box center [386, 299] width 4 height 3
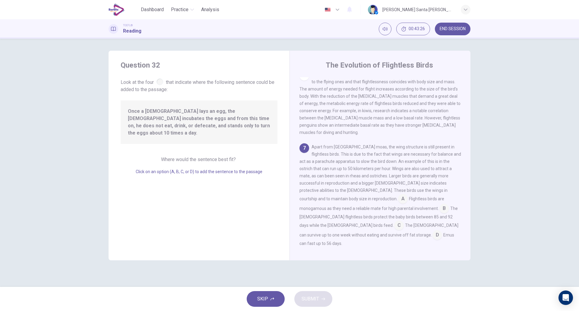
scroll to position [313, 0]
click at [440, 211] on input at bounding box center [445, 206] width 10 height 10
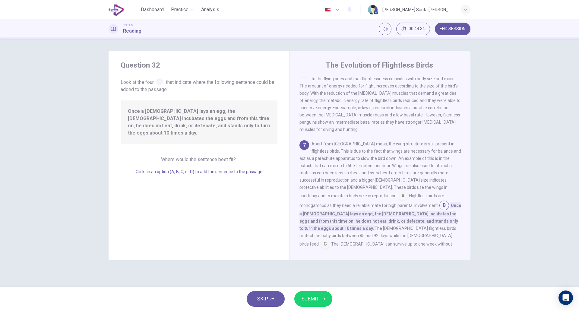
click at [318, 295] on span "SUBMIT" at bounding box center [310, 299] width 17 height 8
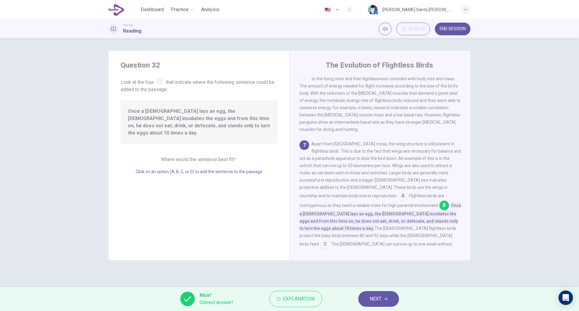
click at [387, 296] on button "NEXT" at bounding box center [378, 299] width 41 height 16
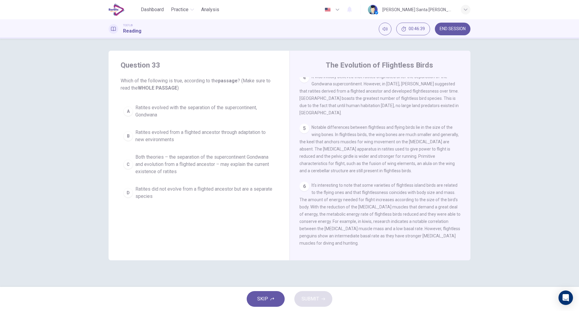
scroll to position [201, 0]
click at [128, 164] on div "C" at bounding box center [128, 165] width 10 height 10
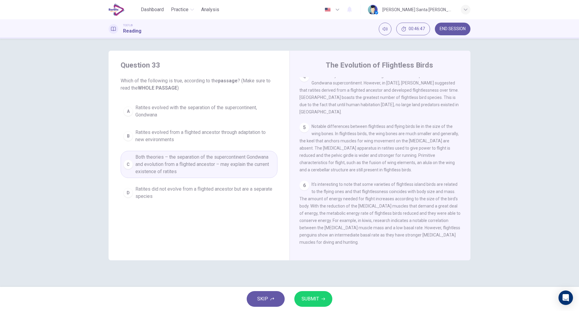
click at [312, 301] on span "SUBMIT" at bounding box center [310, 299] width 17 height 8
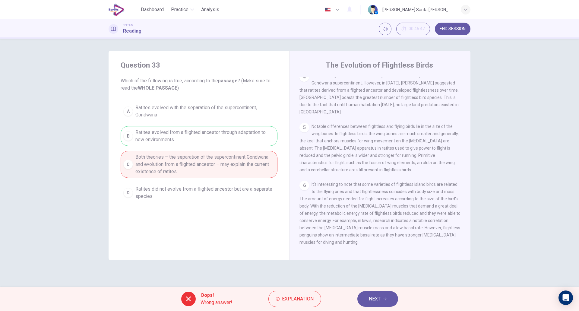
click at [378, 300] on span "NEXT" at bounding box center [375, 299] width 12 height 8
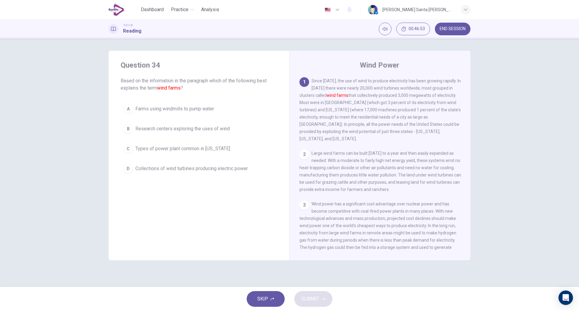
click at [460, 30] on span "END SESSION" at bounding box center [453, 29] width 26 height 5
